Goal: Transaction & Acquisition: Purchase product/service

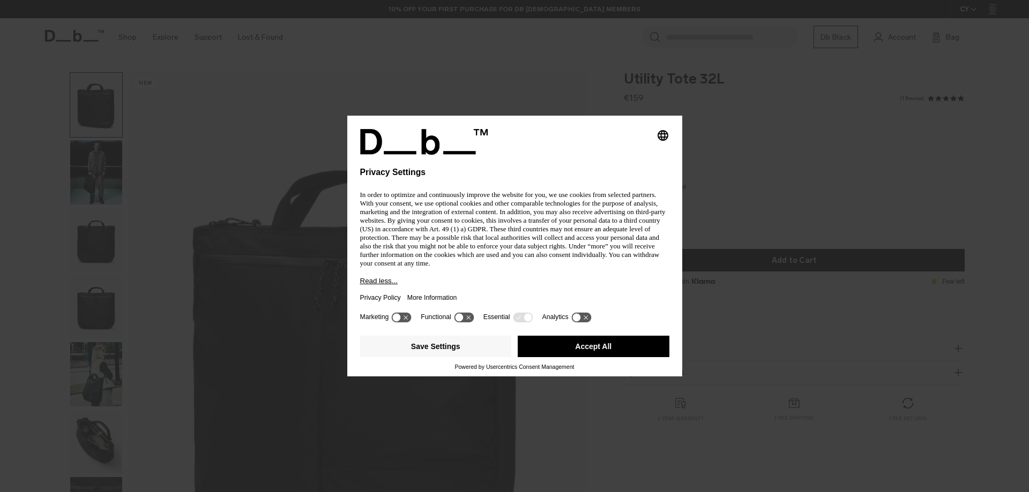
click at [568, 347] on button "Accept All" at bounding box center [594, 346] width 152 height 21
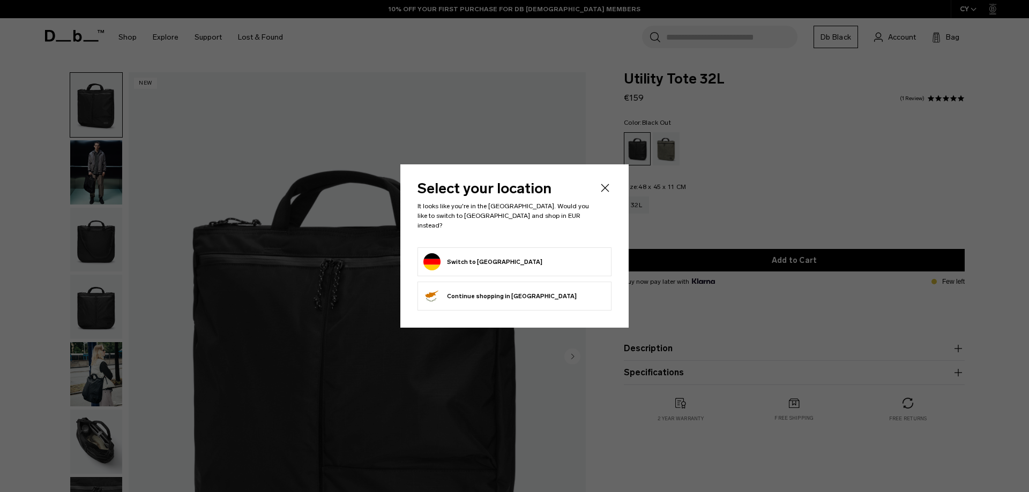
click at [498, 255] on form "Switch to Germany" at bounding box center [514, 261] width 182 height 17
click at [484, 254] on button "Switch to Germany" at bounding box center [482, 261] width 119 height 17
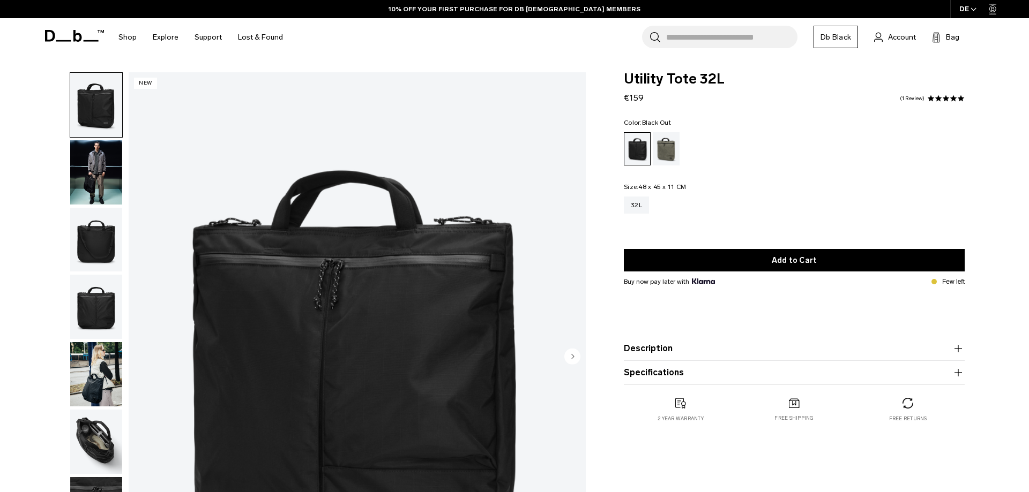
click at [94, 389] on img "button" at bounding box center [96, 374] width 52 height 64
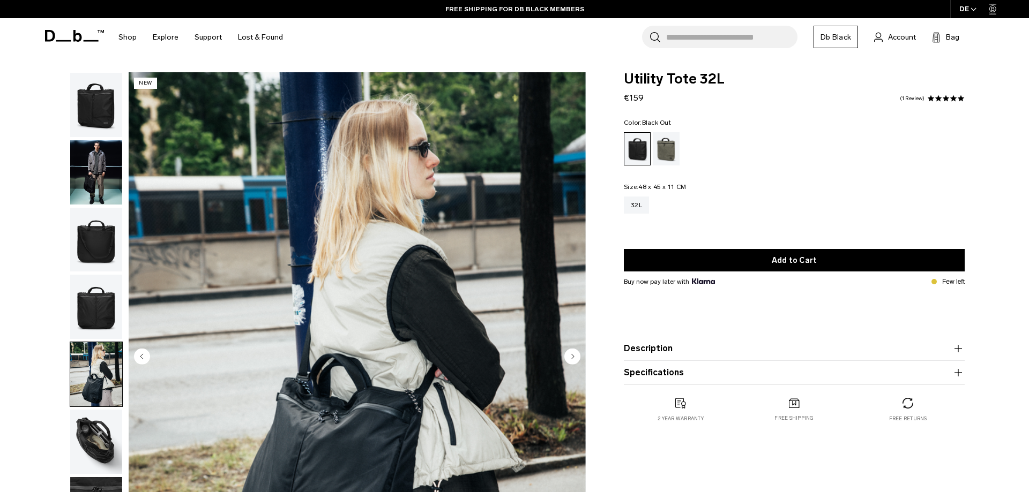
click at [399, 198] on img "5 / 8" at bounding box center [357, 357] width 457 height 571
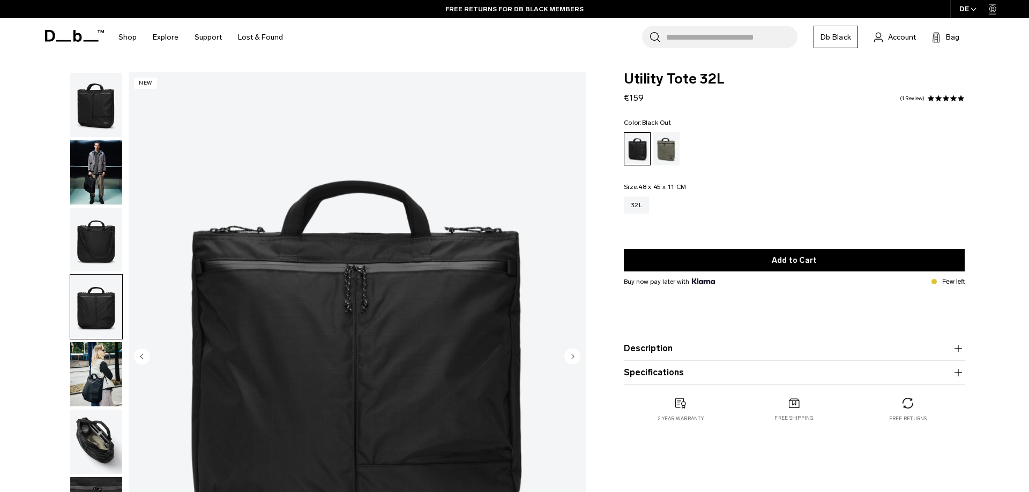
click at [67, 34] on icon at bounding box center [74, 36] width 59 height 12
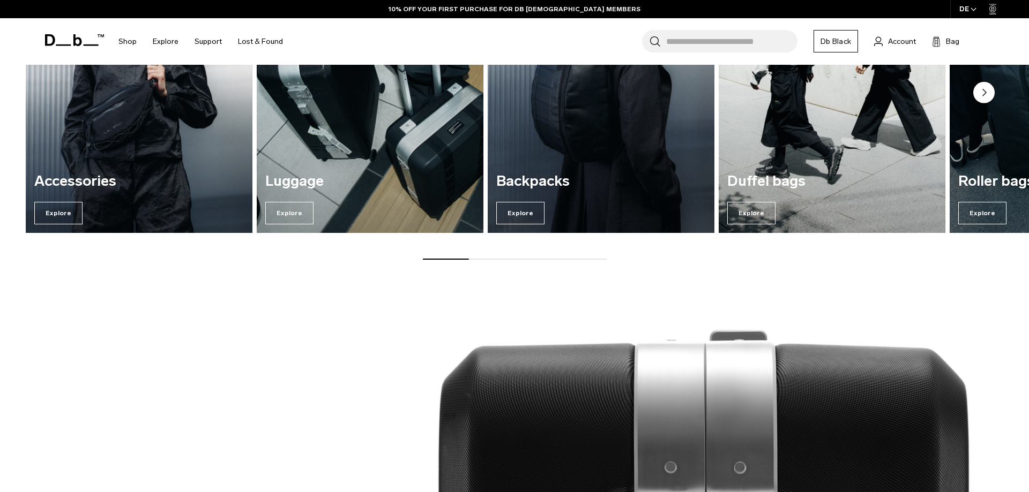
scroll to position [942, 0]
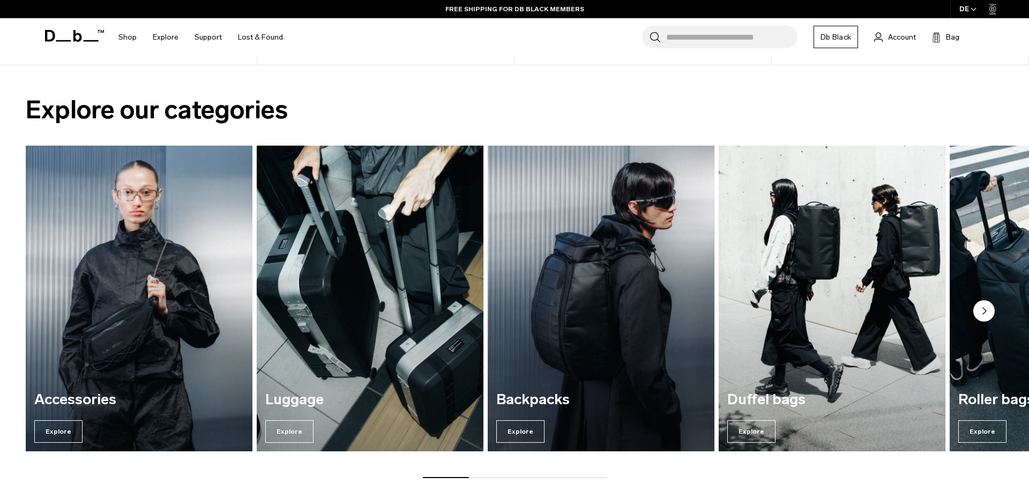
click at [161, 312] on img "1 / 7" at bounding box center [140, 298] width 234 height 315
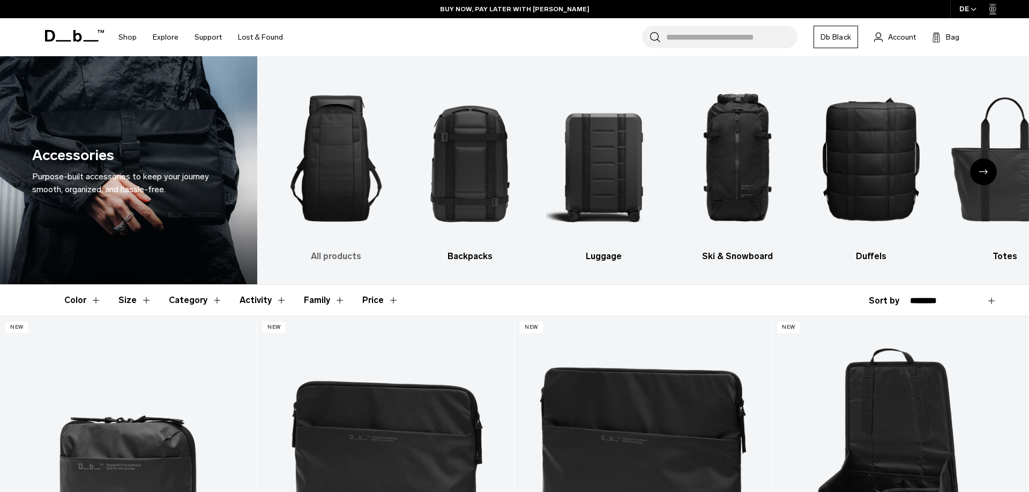
click at [354, 179] on img "1 / 10" at bounding box center [336, 158] width 115 height 173
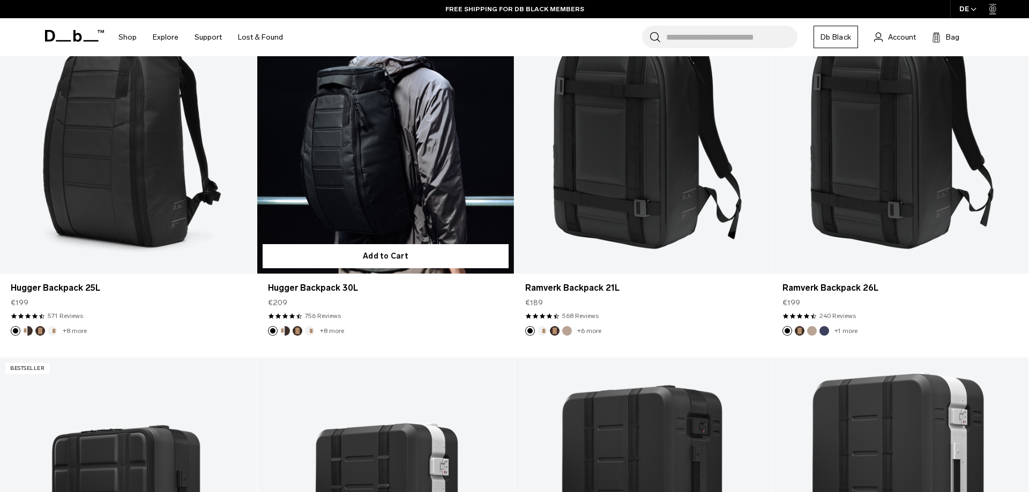
scroll to position [219, 0]
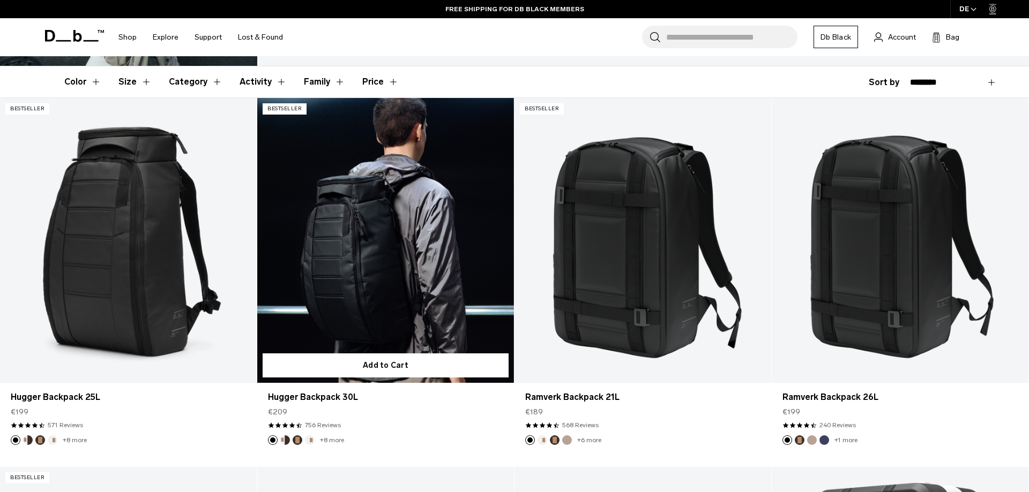
click at [372, 266] on link "Hugger Backpack 30L" at bounding box center [385, 240] width 257 height 285
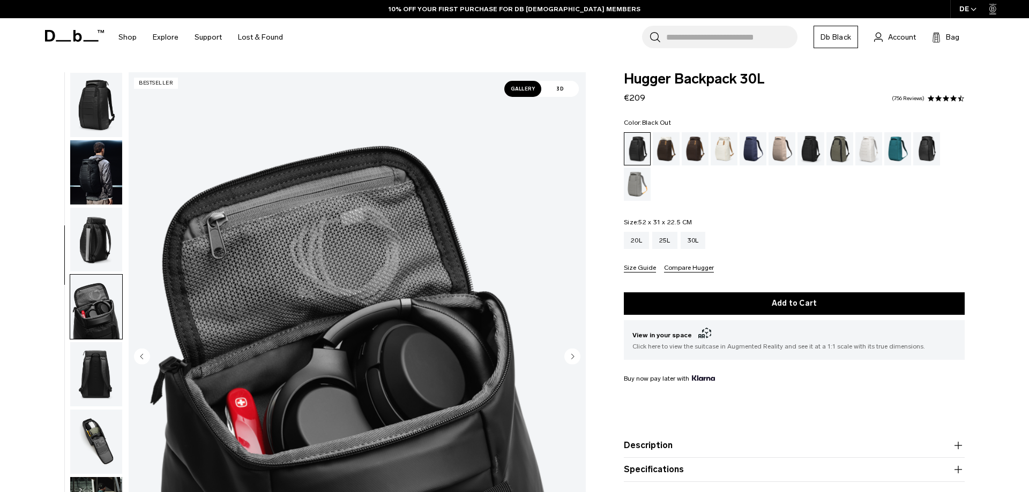
scroll to position [169, 0]
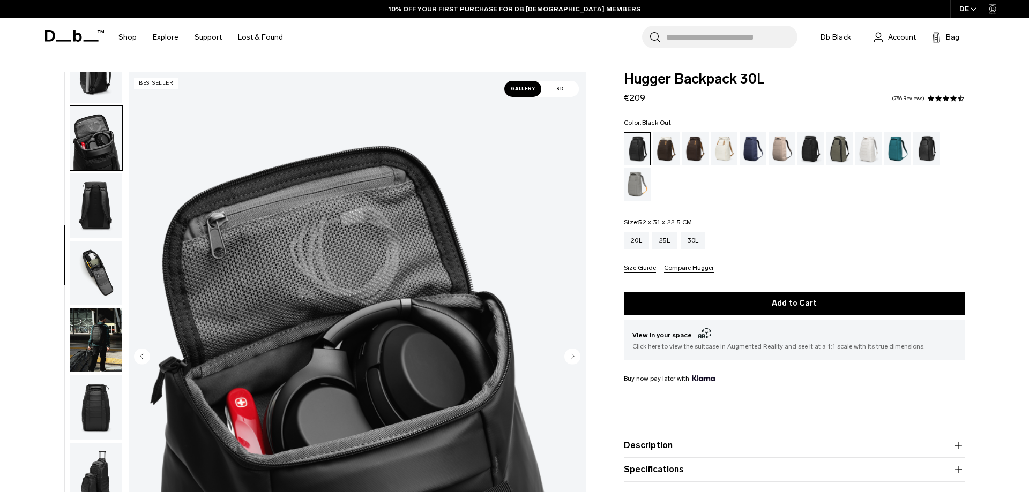
click at [89, 187] on img "button" at bounding box center [96, 206] width 52 height 64
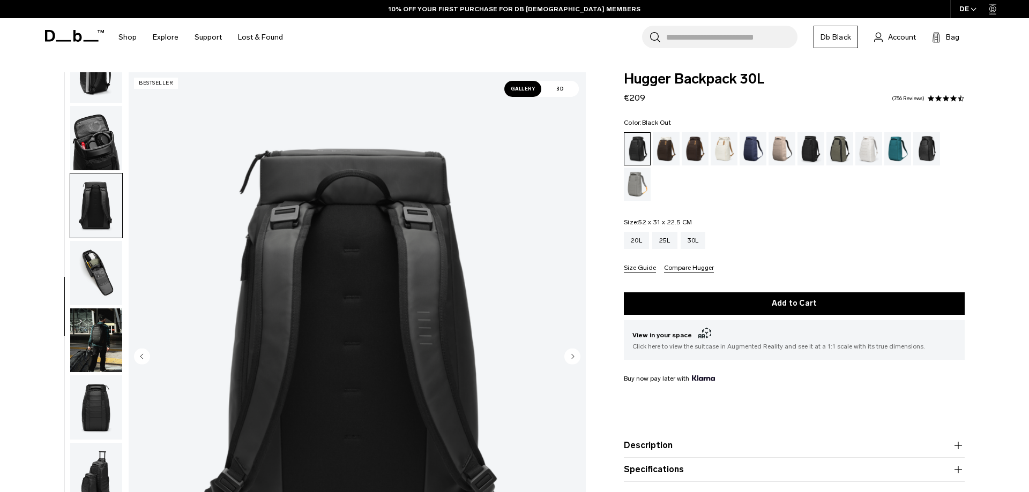
click at [96, 281] on img "button" at bounding box center [96, 273] width 52 height 64
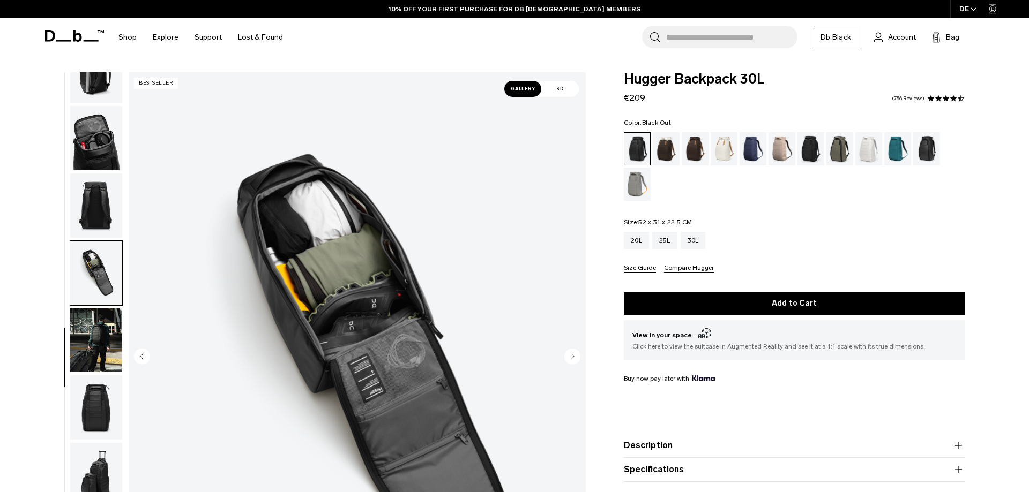
click at [109, 359] on img "button" at bounding box center [96, 341] width 52 height 64
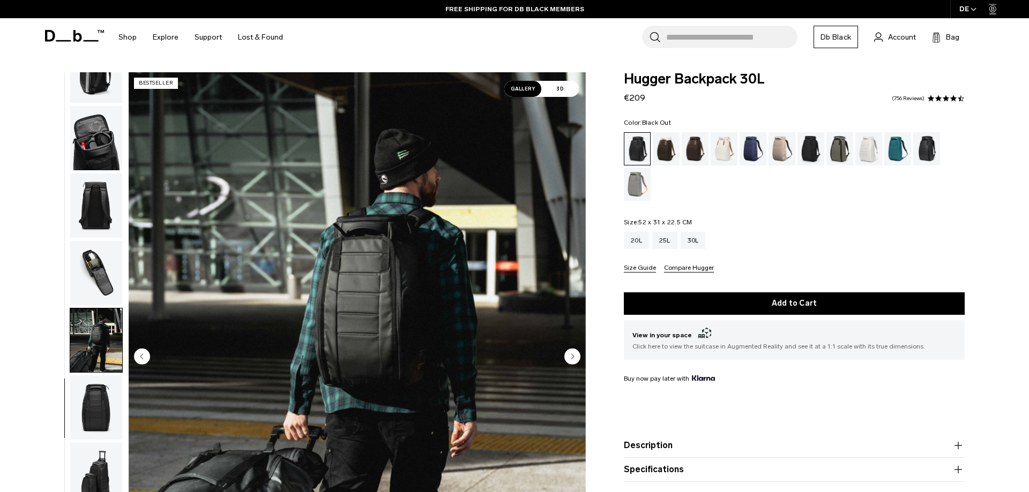
click at [93, 422] on img "button" at bounding box center [96, 408] width 52 height 64
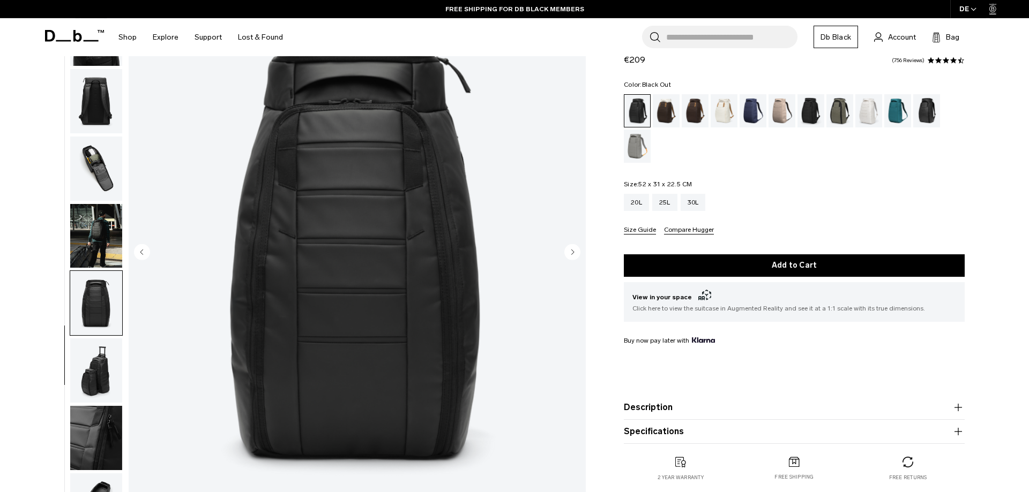
scroll to position [273, 0]
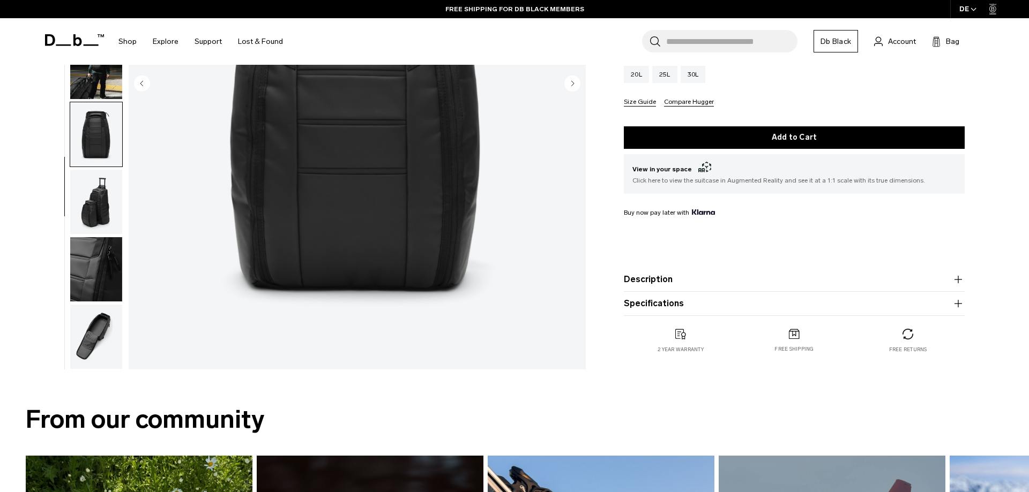
click at [96, 282] on img "button" at bounding box center [96, 269] width 52 height 64
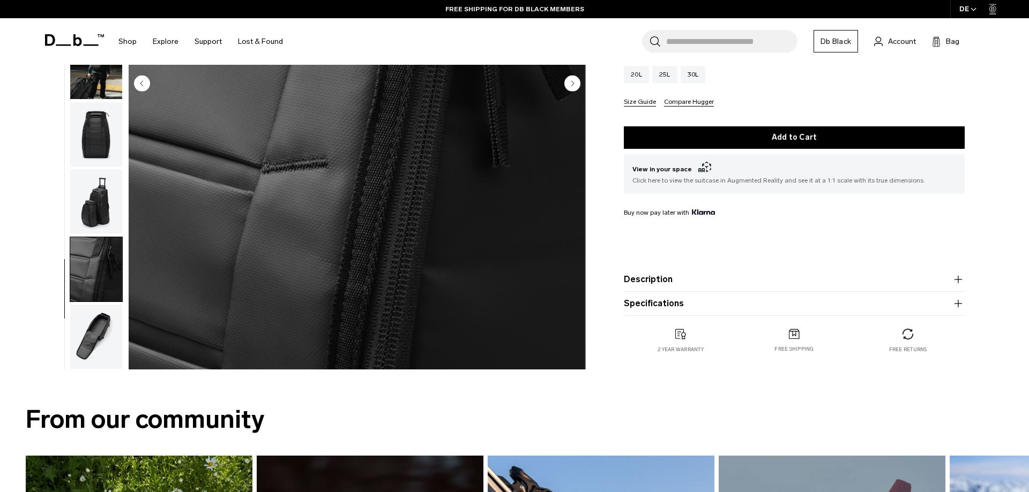
click at [91, 330] on img "button" at bounding box center [96, 337] width 52 height 64
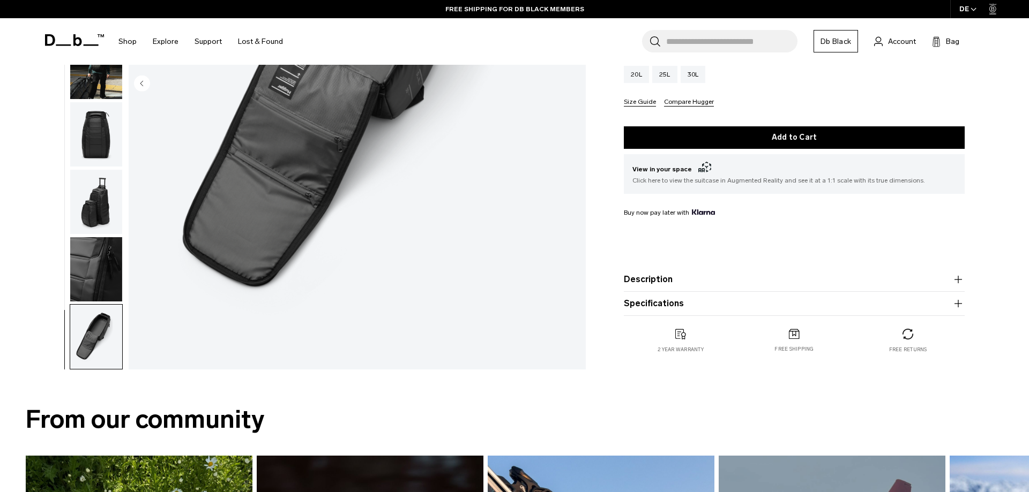
scroll to position [0, 0]
